Goal: Information Seeking & Learning: Learn about a topic

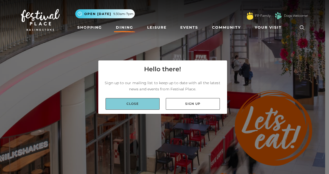
click at [149, 105] on link "Close" at bounding box center [133, 104] width 54 height 12
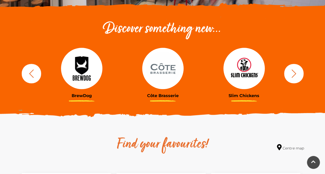
scroll to position [128, 0]
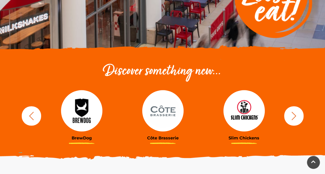
click at [294, 113] on icon "button" at bounding box center [294, 116] width 10 height 10
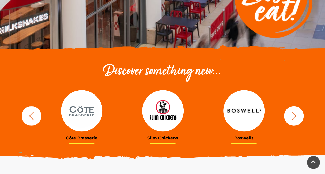
click at [294, 113] on icon "button" at bounding box center [294, 116] width 10 height 10
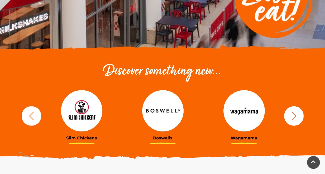
click at [294, 113] on icon "button" at bounding box center [294, 116] width 10 height 10
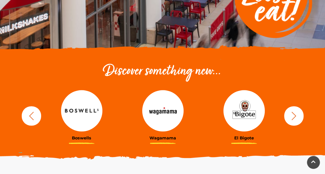
click at [294, 113] on icon "button" at bounding box center [294, 116] width 10 height 10
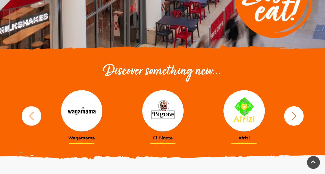
click at [286, 113] on button "button" at bounding box center [293, 115] width 19 height 19
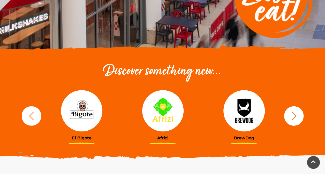
click at [91, 111] on img at bounding box center [81, 110] width 41 height 41
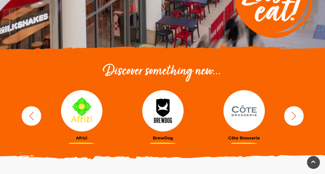
click at [81, 107] on img at bounding box center [81, 110] width 41 height 41
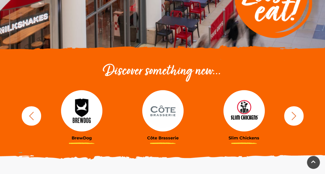
click at [293, 119] on icon "button" at bounding box center [294, 116] width 10 height 10
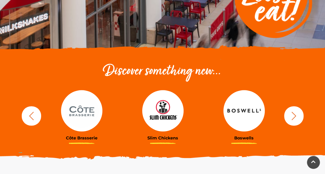
click at [293, 119] on icon "button" at bounding box center [294, 116] width 10 height 10
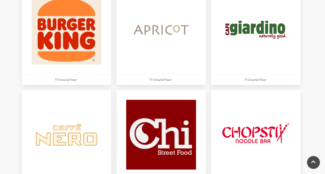
scroll to position [568, 0]
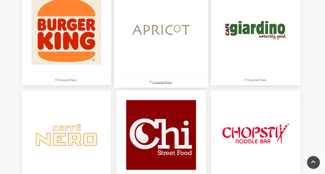
click at [155, 45] on img at bounding box center [161, 30] width 94 height 94
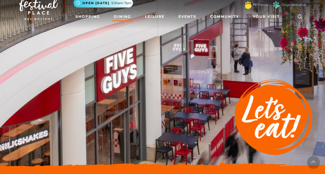
scroll to position [0, 0]
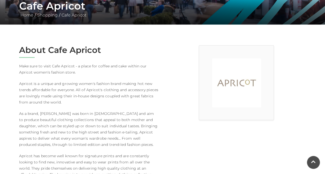
scroll to position [105, 0]
